Goal: Transaction & Acquisition: Obtain resource

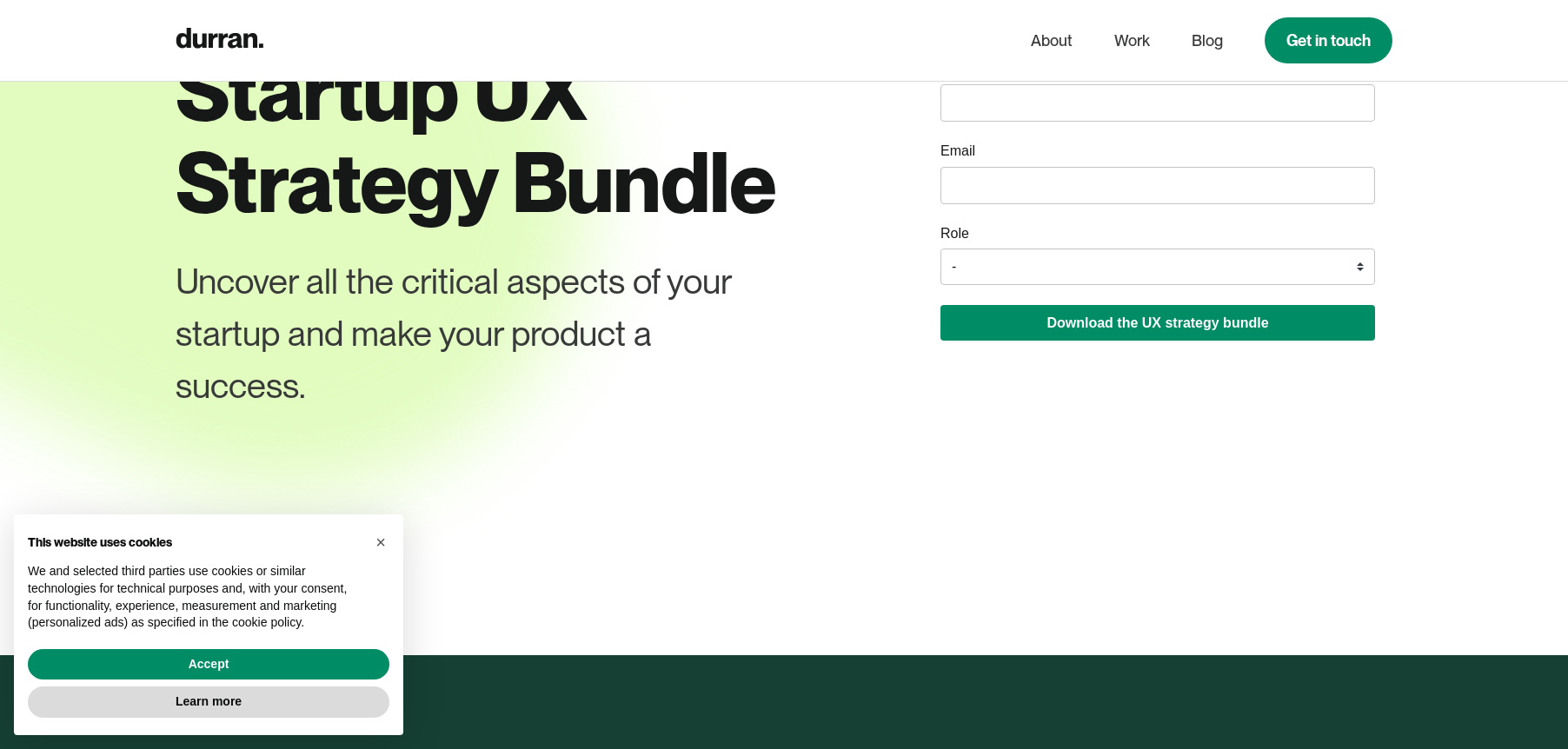
scroll to position [132, 0]
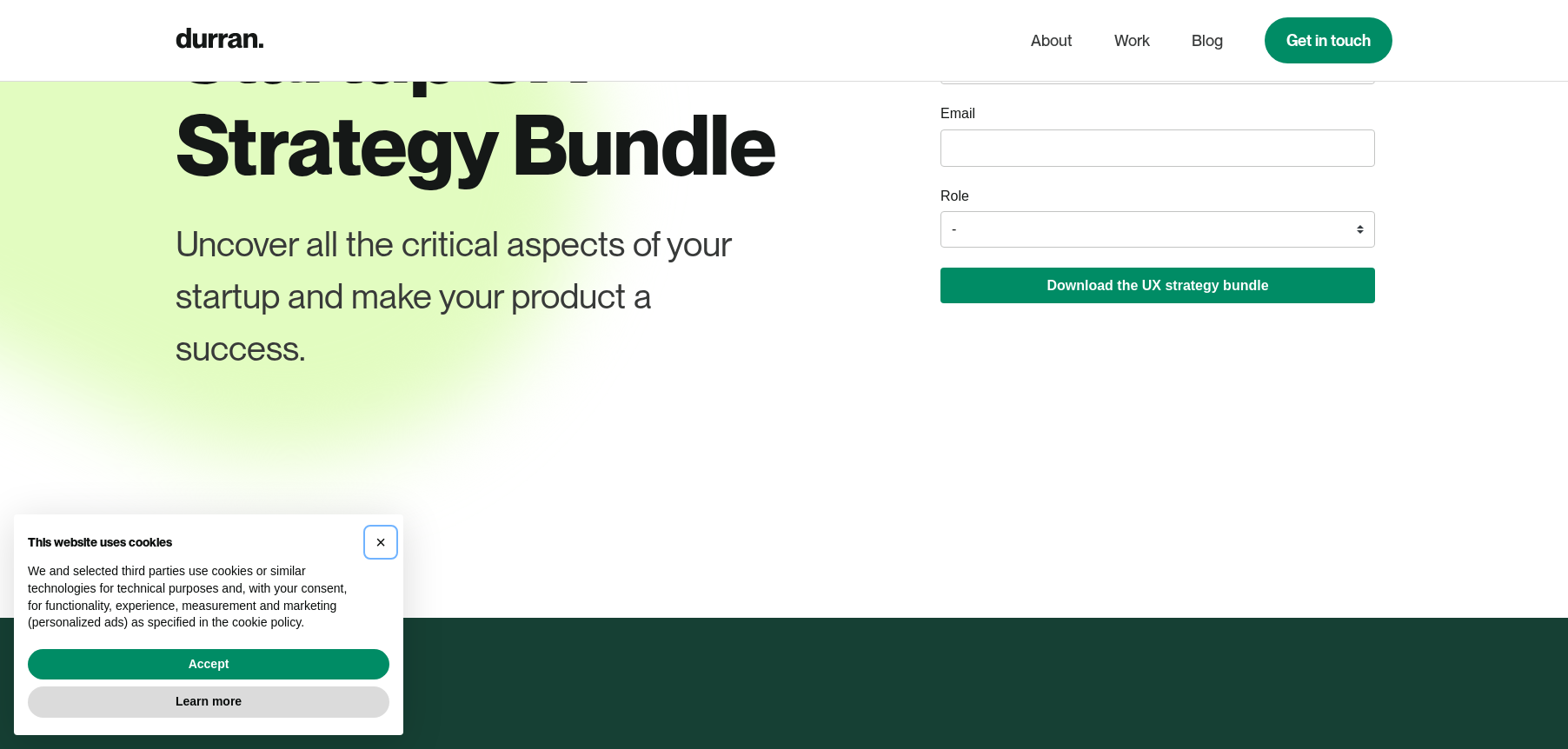
click at [386, 533] on span "×" at bounding box center [381, 542] width 11 height 19
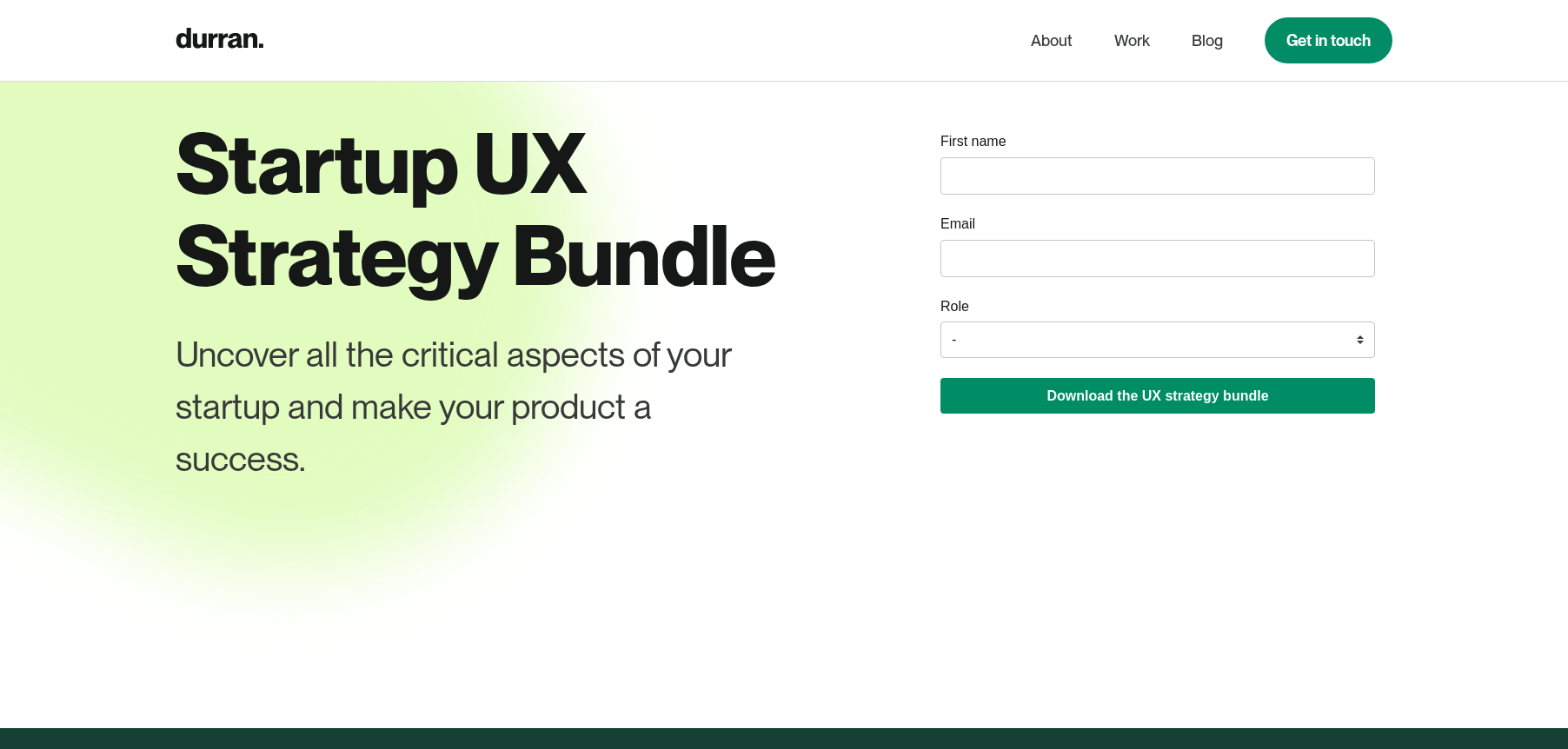
scroll to position [0, 0]
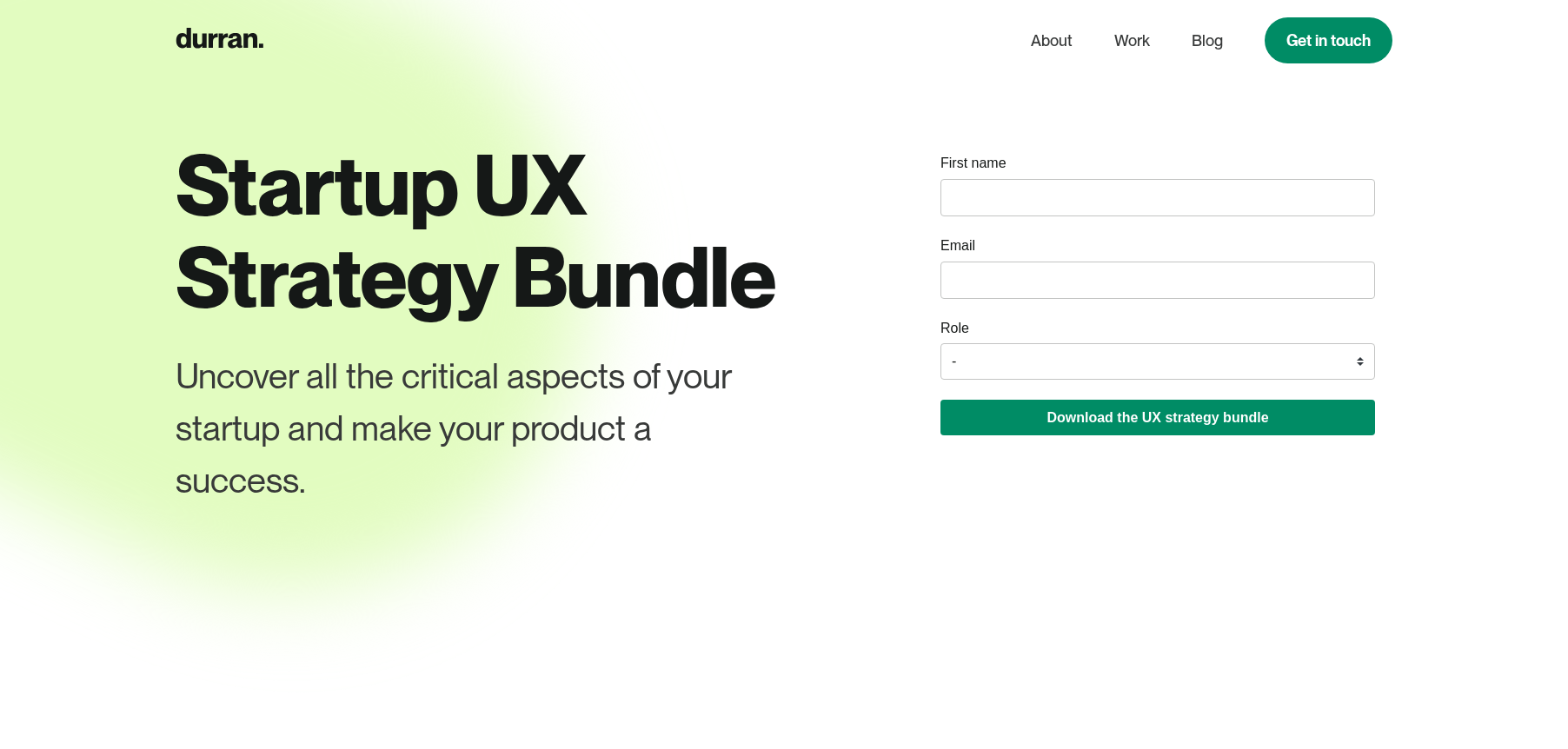
click at [1036, 210] on input "name" at bounding box center [1158, 198] width 435 height 37
type input "aDRIANA"
type input "j"
type input "A"
type input "[PERSON_NAME][EMAIL_ADDRESS][PERSON_NAME][DOMAIN_NAME]"
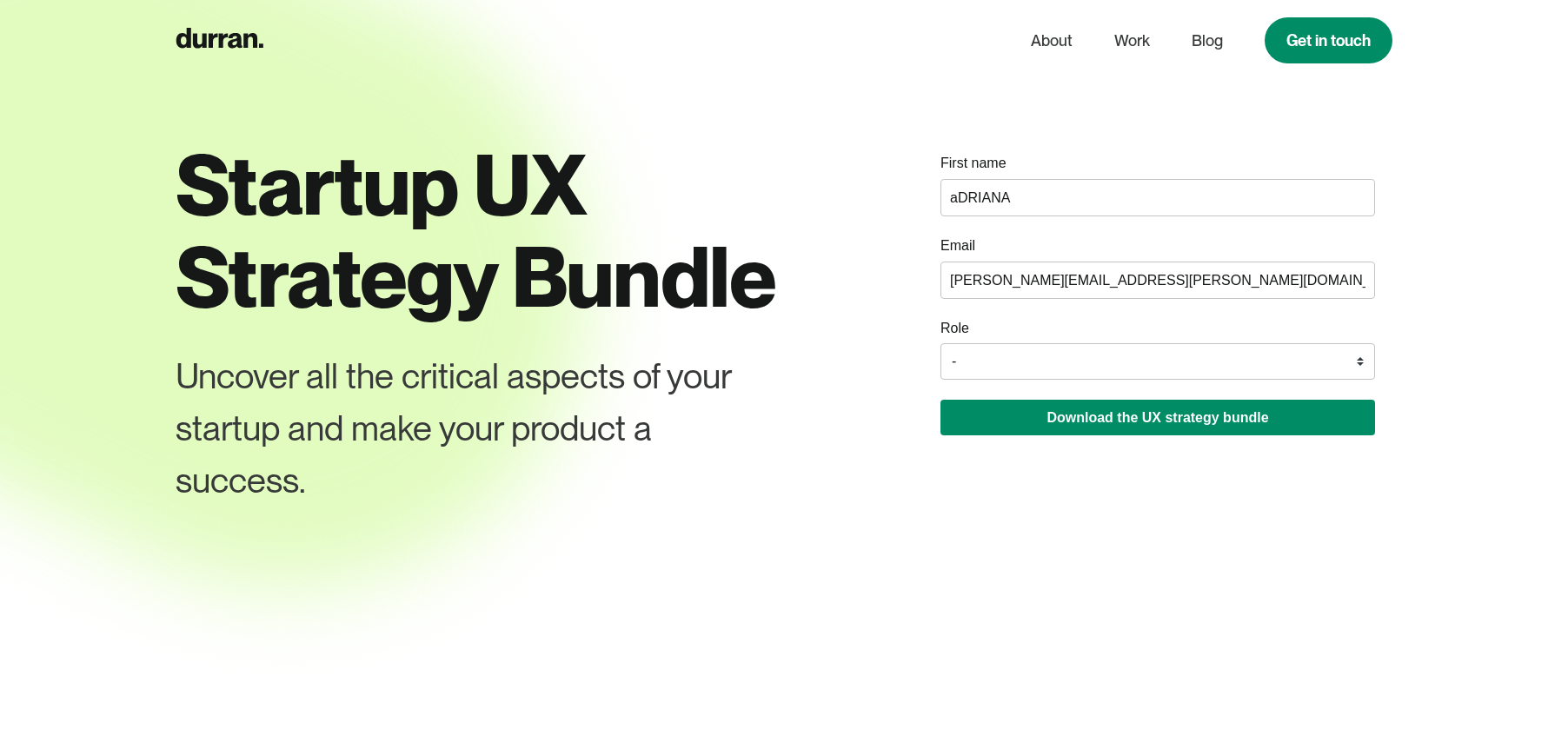
click at [987, 364] on select "- Founder / Co-founder C-suite / VP / Manager Designer Developer Other" at bounding box center [1158, 361] width 435 height 36
select select "C-suite / VP / Manager"
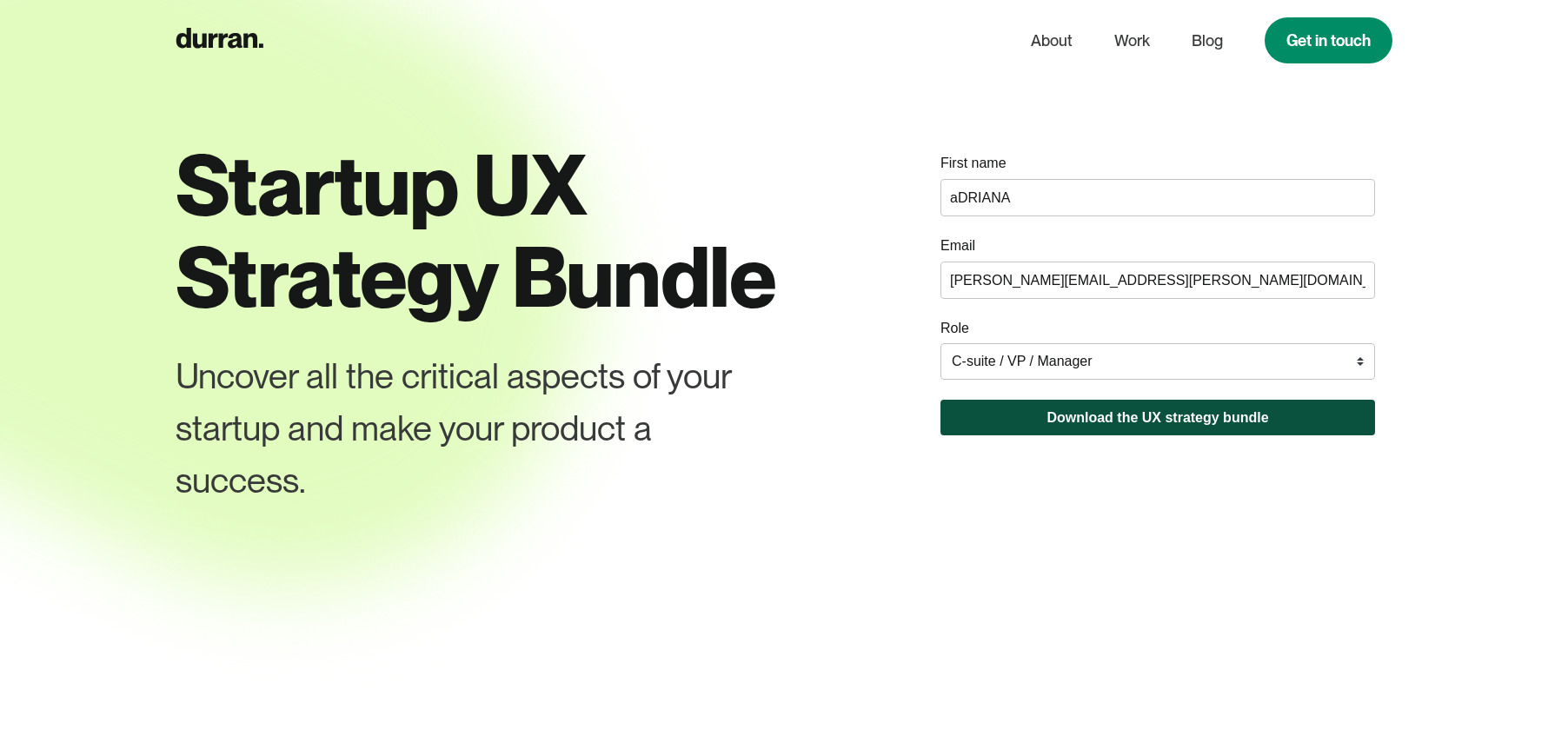
click at [1242, 420] on button "Download the UX strategy bundle" at bounding box center [1158, 418] width 435 height 35
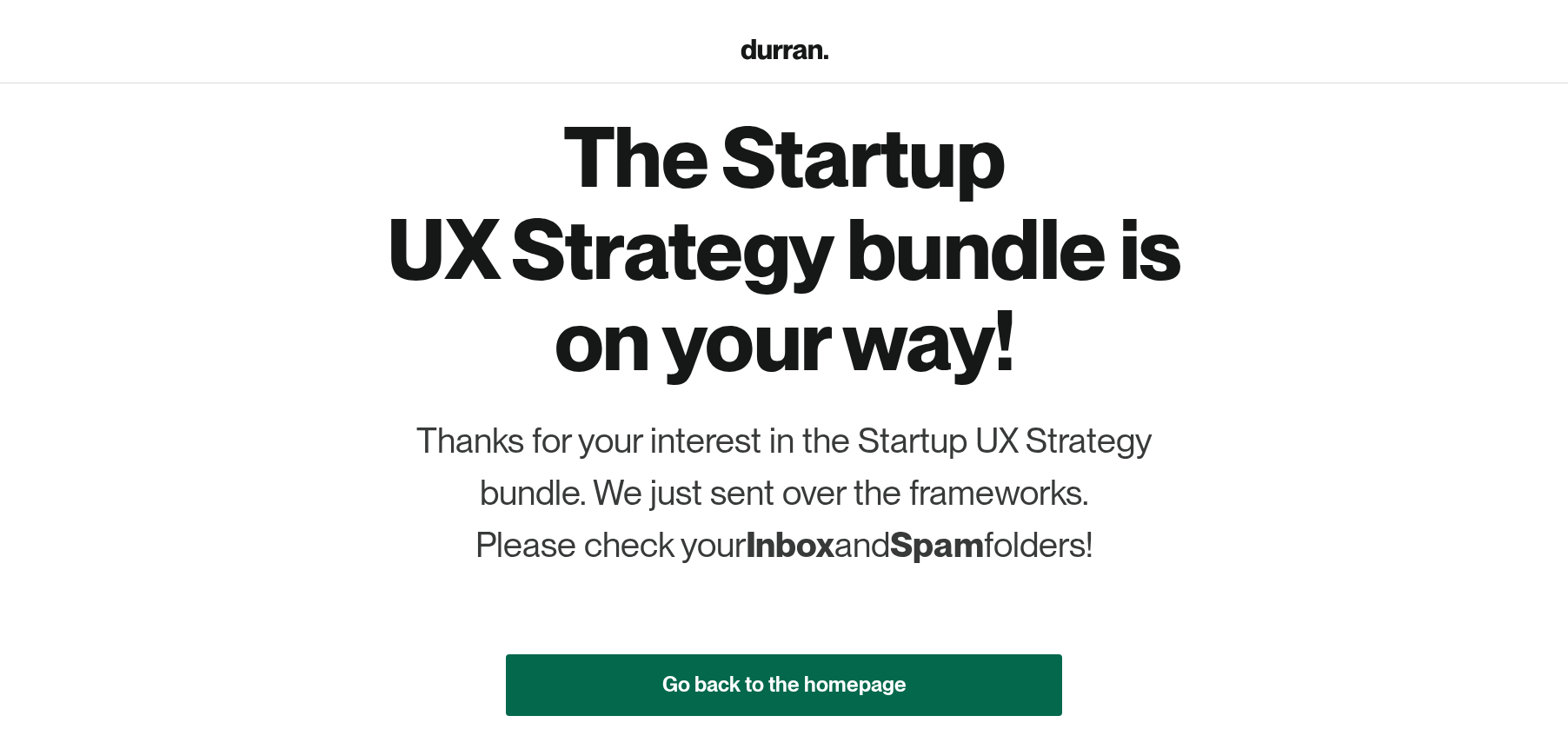
click at [964, 707] on link "Go back to the homepage" at bounding box center [784, 685] width 557 height 62
